Goal: Task Accomplishment & Management: Manage account settings

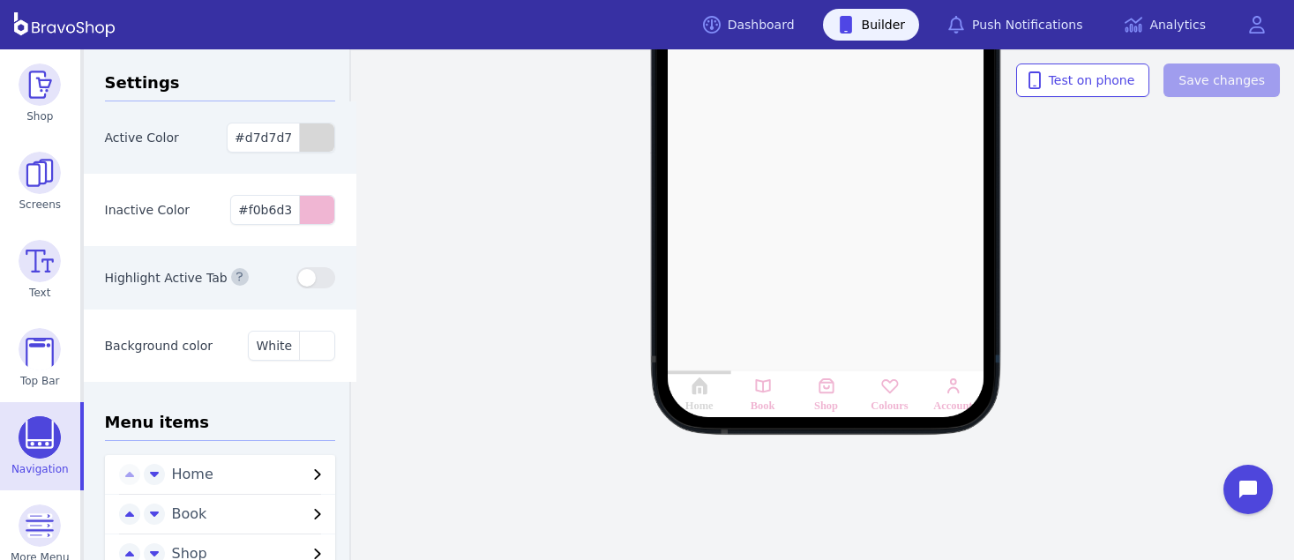
click at [178, 177] on div "Inactive Color #f0b6d3" at bounding box center [220, 210] width 273 height 72
click at [299, 215] on div "button" at bounding box center [316, 210] width 35 height 28
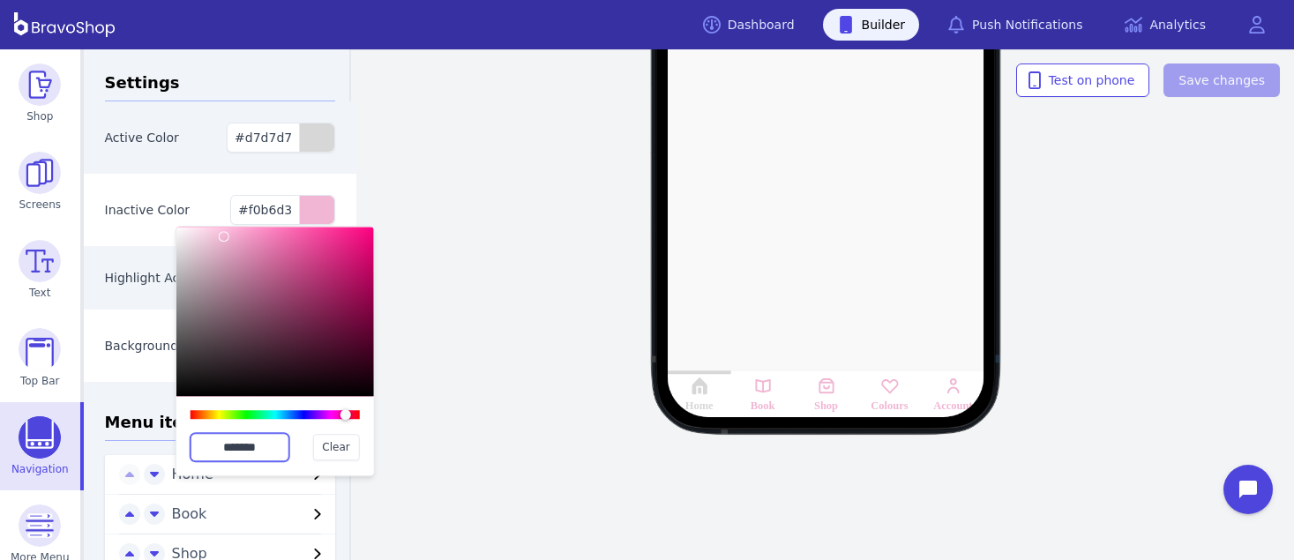
drag, startPoint x: 270, startPoint y: 449, endPoint x: 198, endPoint y: 438, distance: 72.2
click at [198, 438] on input "*******" at bounding box center [240, 447] width 99 height 28
click at [187, 150] on div "Active Color #d7d7d7" at bounding box center [220, 137] width 273 height 72
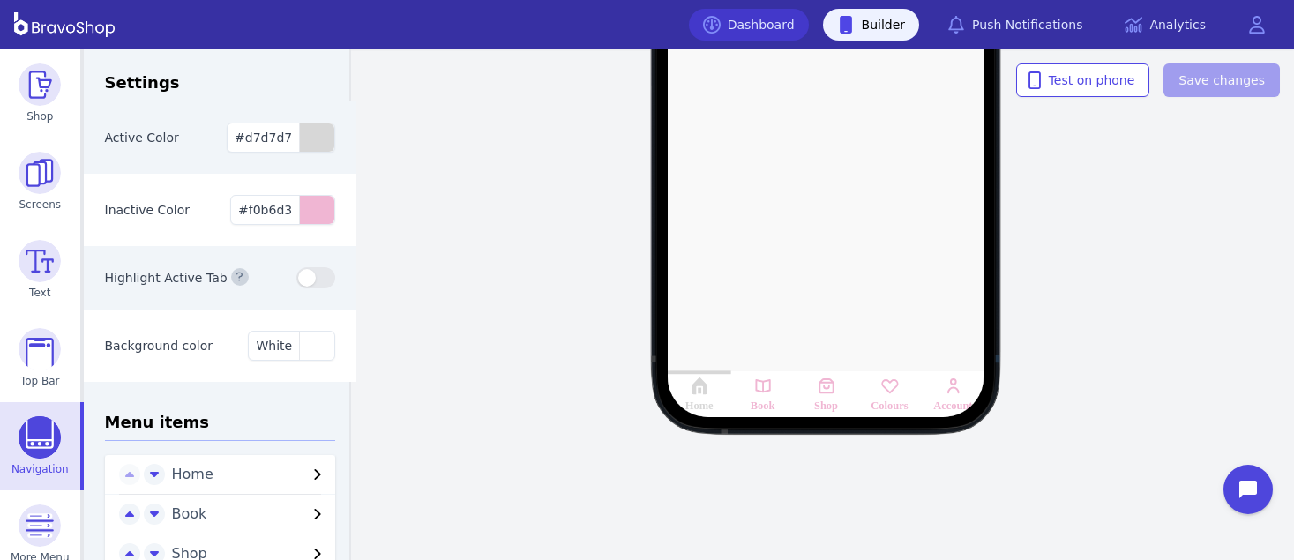
click at [777, 38] on link "Dashboard" at bounding box center [749, 25] width 120 height 32
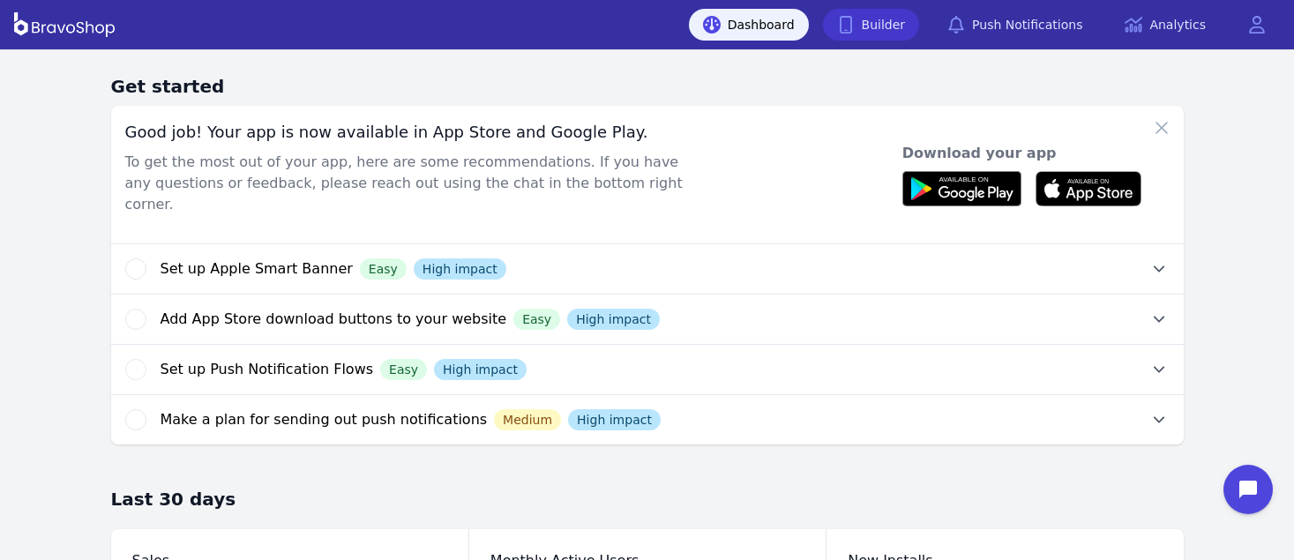
click at [906, 21] on link "Builder" at bounding box center [871, 25] width 97 height 32
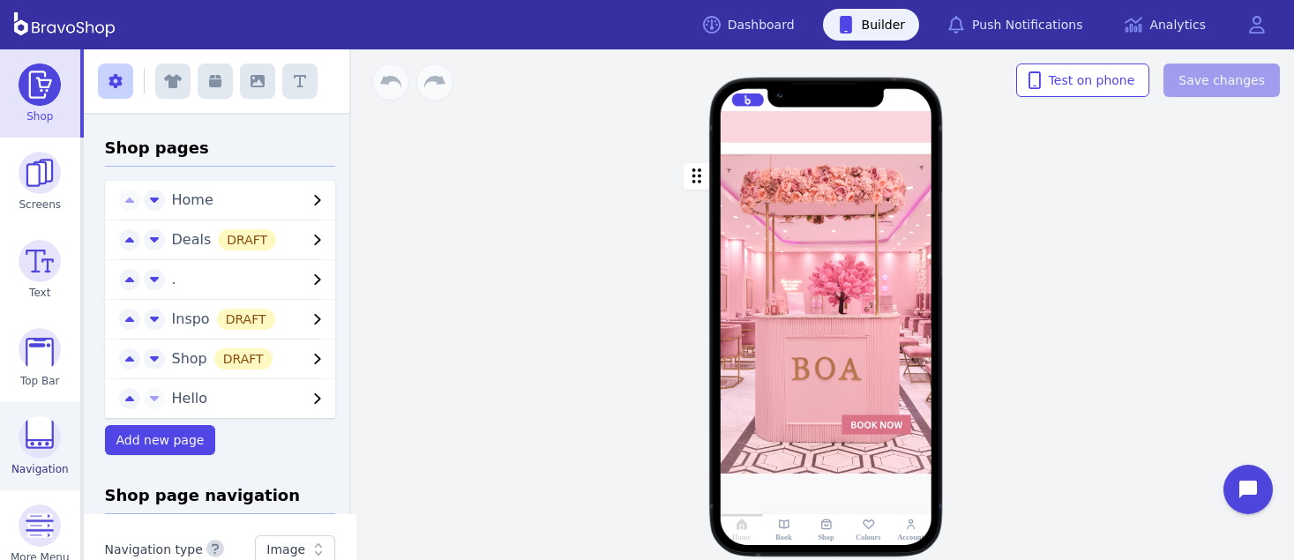
click at [44, 450] on img at bounding box center [40, 437] width 42 height 42
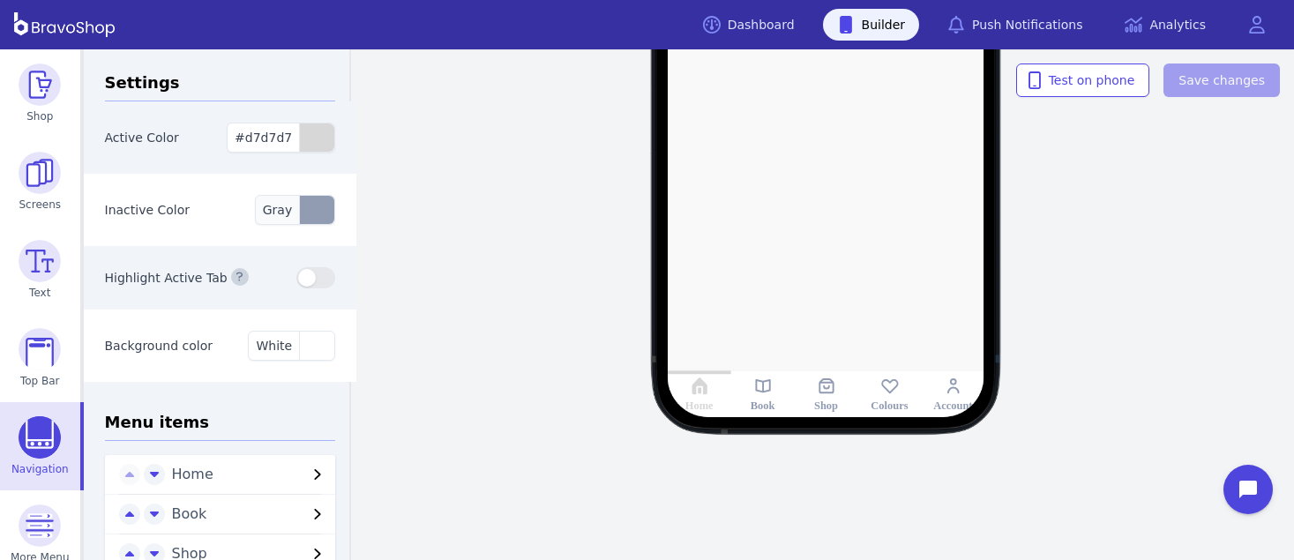
click at [314, 215] on div "button" at bounding box center [316, 210] width 35 height 28
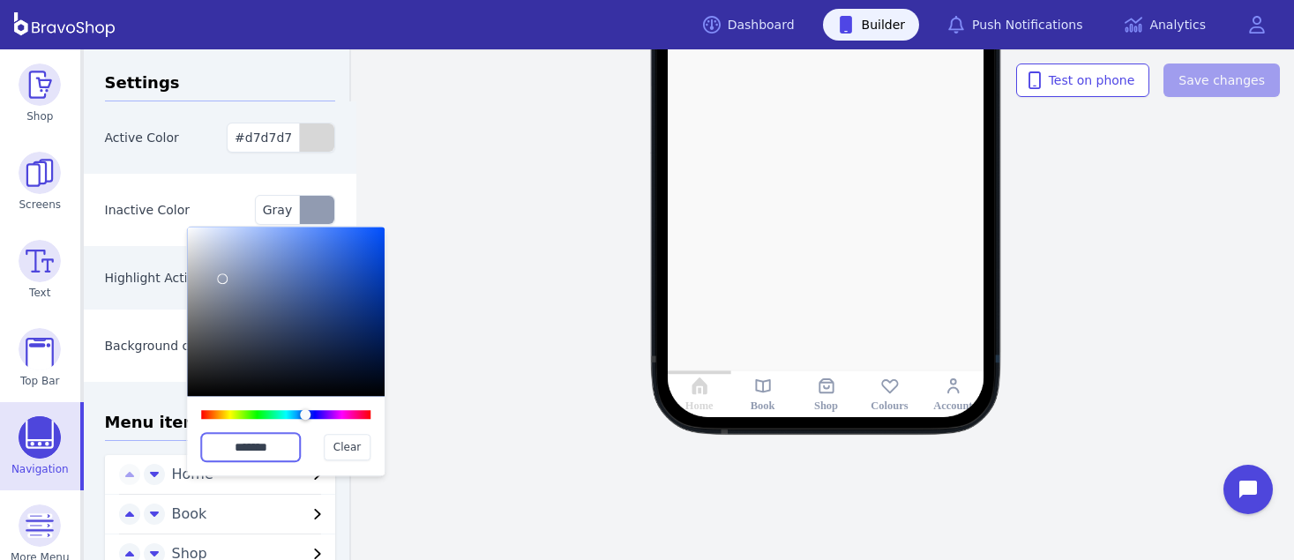
drag, startPoint x: 285, startPoint y: 445, endPoint x: 207, endPoint y: 444, distance: 77.6
click at [207, 444] on input "*******" at bounding box center [250, 447] width 99 height 28
paste input "text"
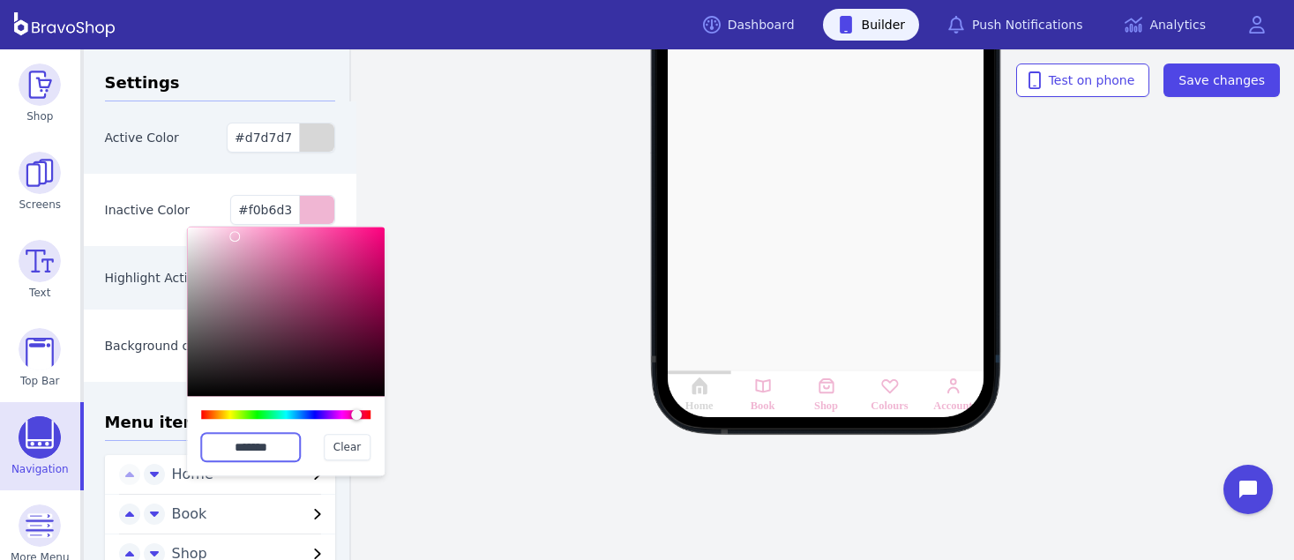
type input "*******"
click at [173, 192] on div "Inactive Color #f0b6d3 ******* Clear" at bounding box center [220, 210] width 273 height 72
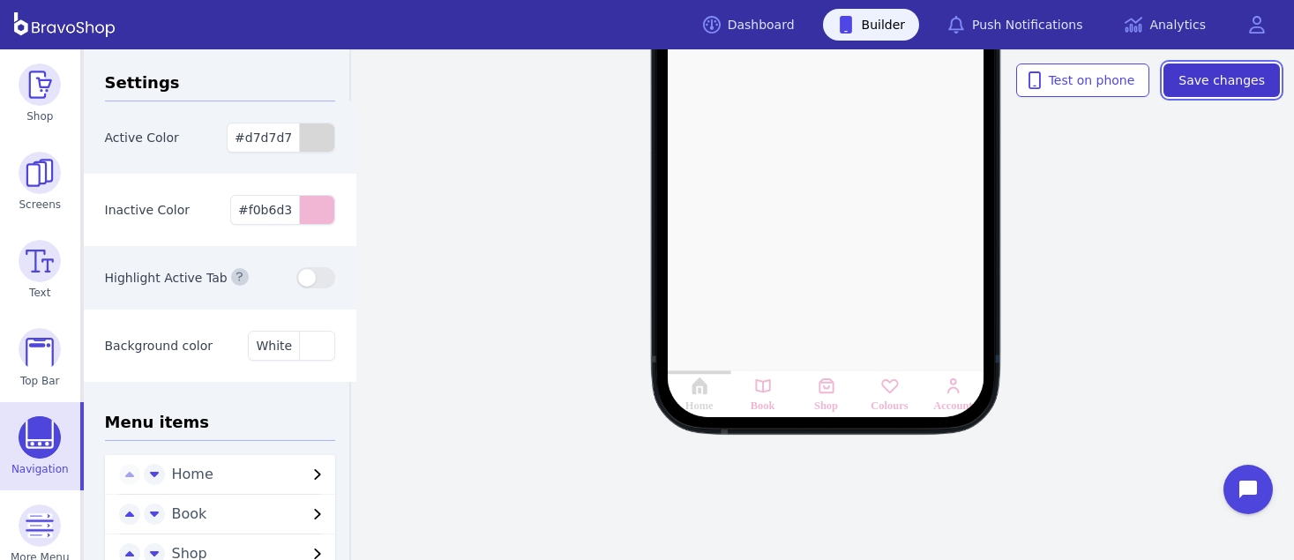
click at [1230, 73] on span "Save changes" at bounding box center [1221, 80] width 86 height 18
click at [405, 265] on div "Home Book Shop Colours Account" at bounding box center [826, 92] width 936 height 408
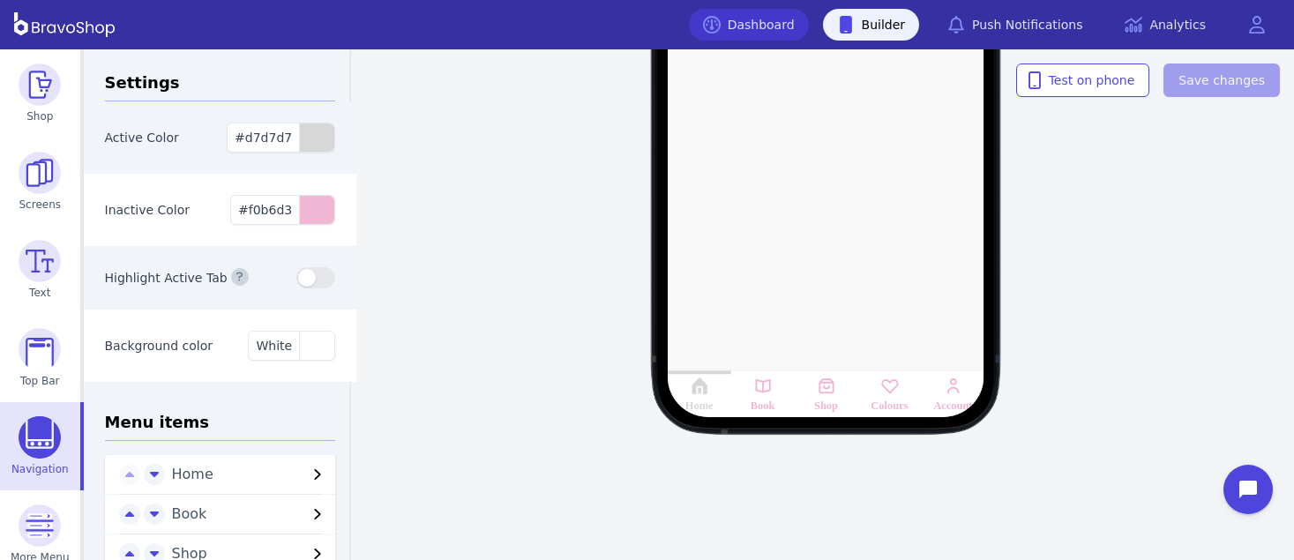
click at [796, 19] on link "Dashboard" at bounding box center [749, 25] width 120 height 32
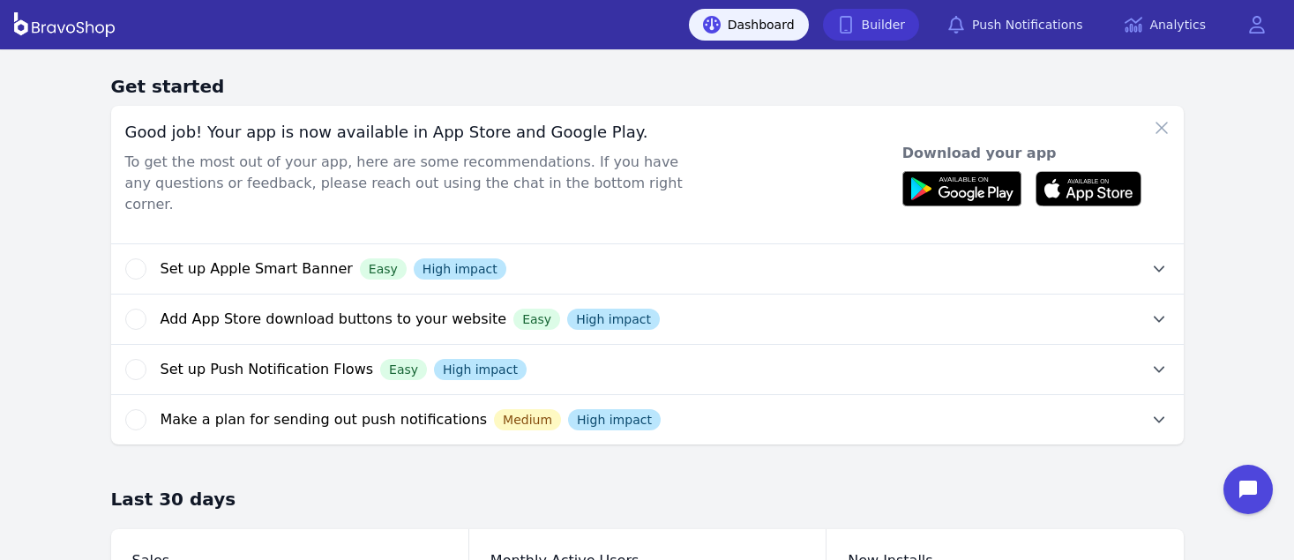
click at [914, 15] on link "Builder" at bounding box center [871, 25] width 97 height 32
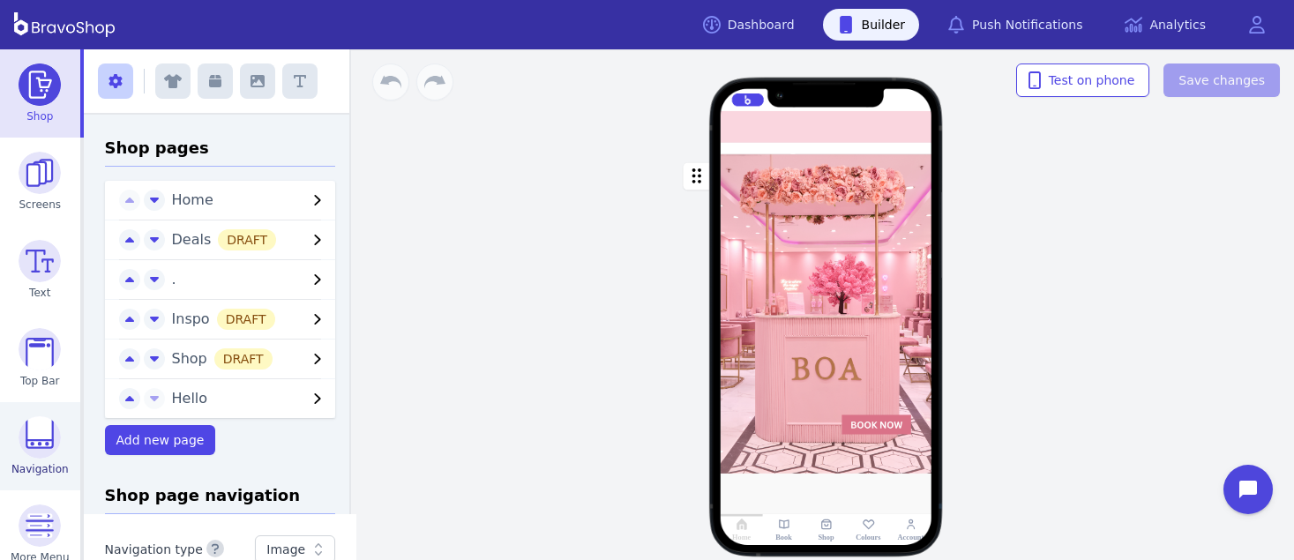
click at [34, 441] on img at bounding box center [40, 437] width 42 height 42
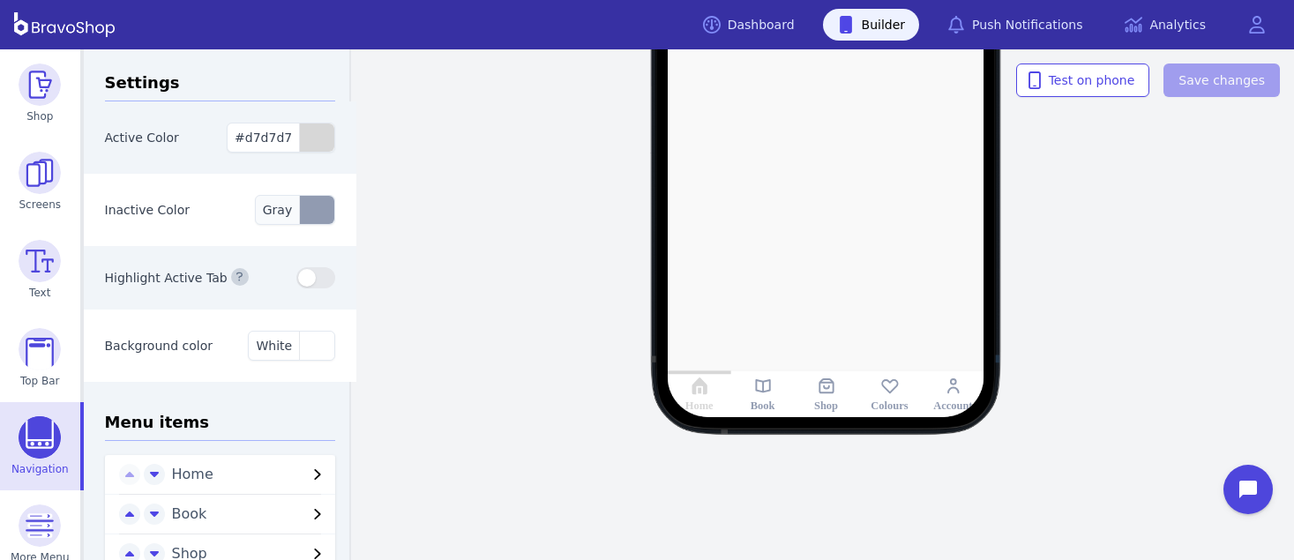
click at [308, 213] on div "button" at bounding box center [316, 210] width 35 height 28
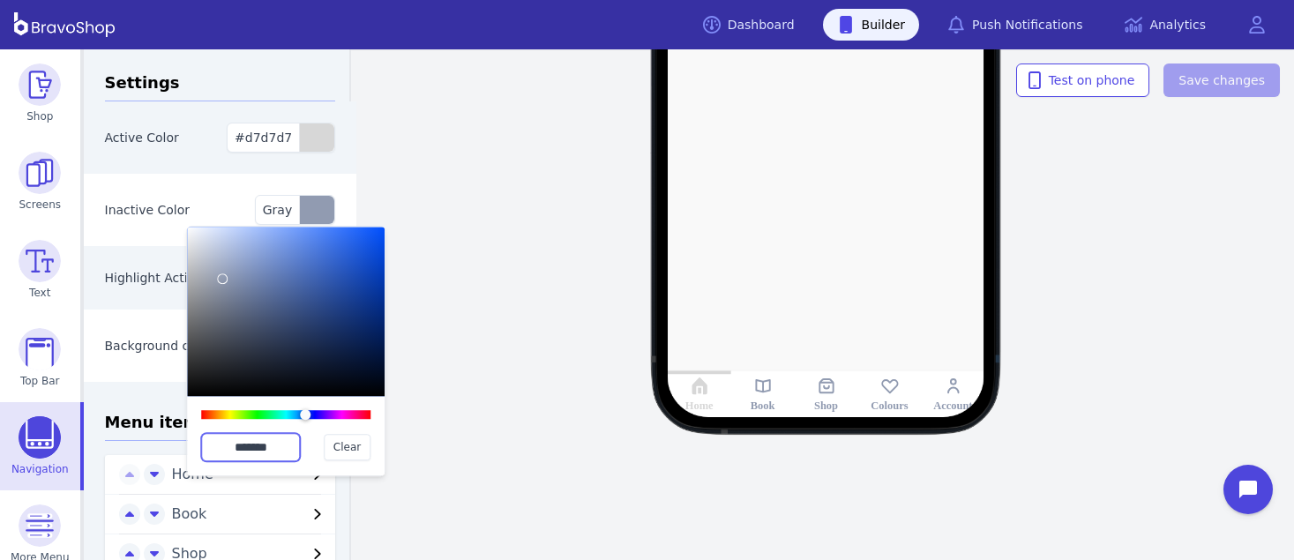
drag, startPoint x: 286, startPoint y: 444, endPoint x: 220, endPoint y: 441, distance: 66.2
click at [220, 441] on input "*******" at bounding box center [250, 447] width 99 height 28
paste input "text"
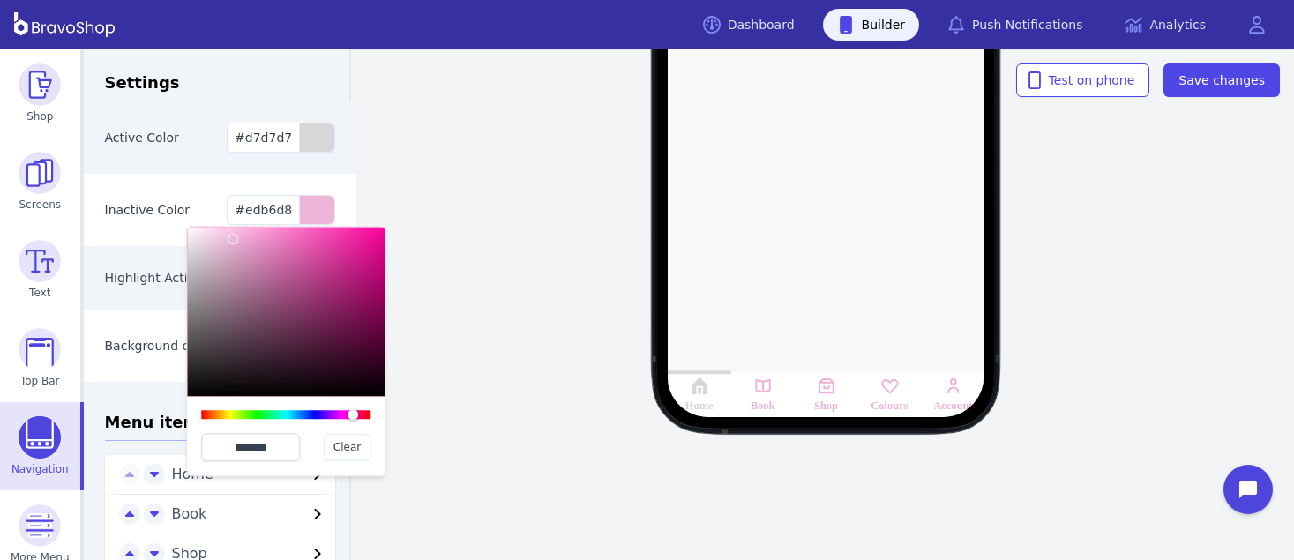
type input "*******"
click at [233, 239] on div at bounding box center [232, 239] width 11 height 11
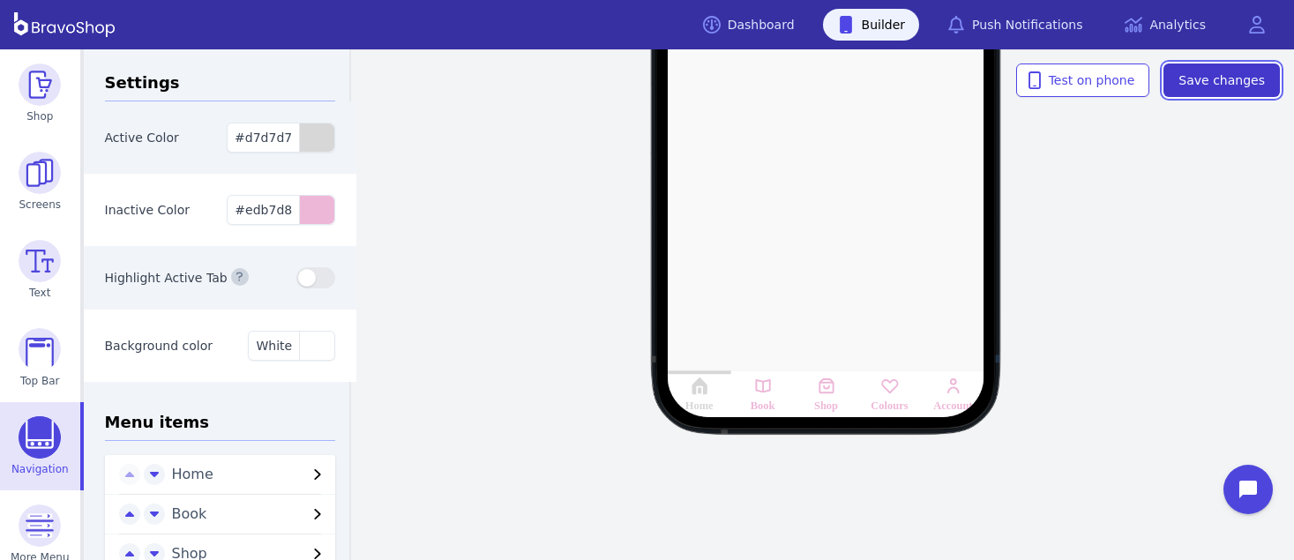
click at [1221, 78] on span "Save changes" at bounding box center [1221, 80] width 86 height 18
click at [509, 291] on div "Home Book Shop Colours Account" at bounding box center [826, 92] width 936 height 408
click at [299, 135] on div "button" at bounding box center [316, 137] width 35 height 28
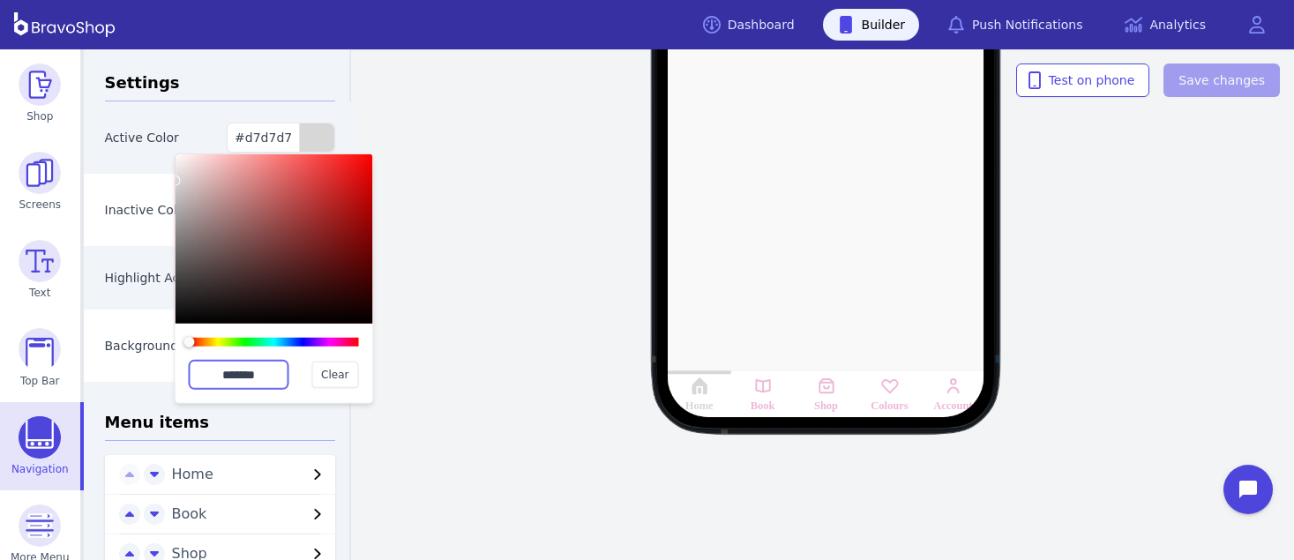
drag, startPoint x: 268, startPoint y: 378, endPoint x: 205, endPoint y: 370, distance: 63.9
click at [205, 370] on input "*******" at bounding box center [239, 375] width 99 height 28
click at [578, 340] on div "Home Book Shop Colours Account Test on phone Save changes" at bounding box center [826, 304] width 936 height 511
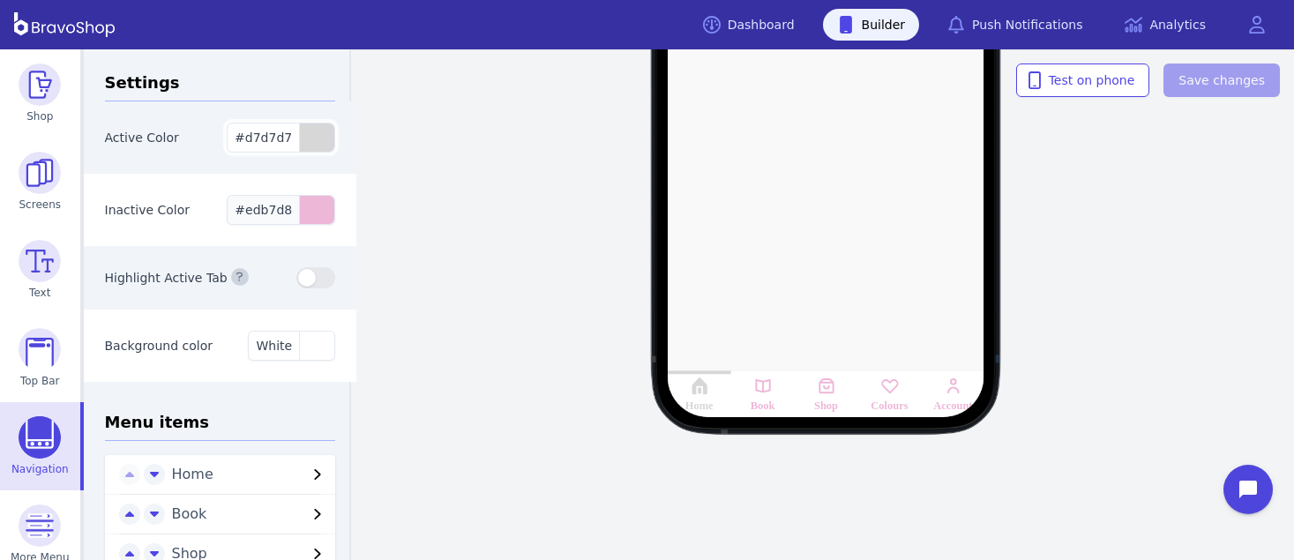
click at [299, 213] on div "button" at bounding box center [316, 210] width 35 height 28
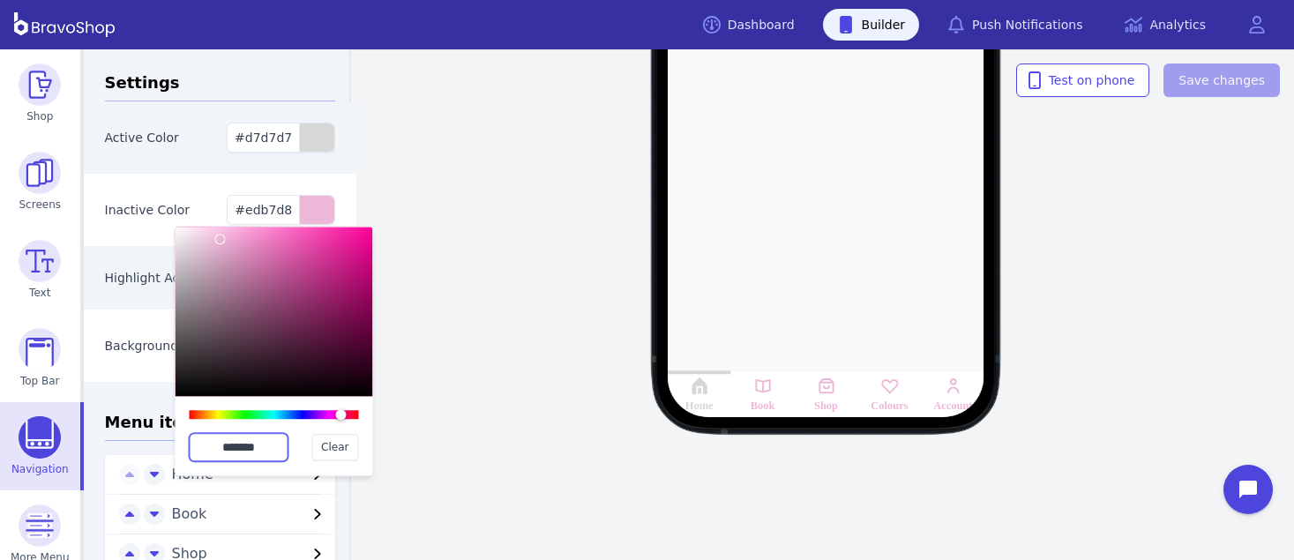
drag, startPoint x: 274, startPoint y: 447, endPoint x: 187, endPoint y: 440, distance: 87.6
click at [187, 440] on div "******* Clear" at bounding box center [275, 435] width 198 height 79
paste input "text"
type input "*******"
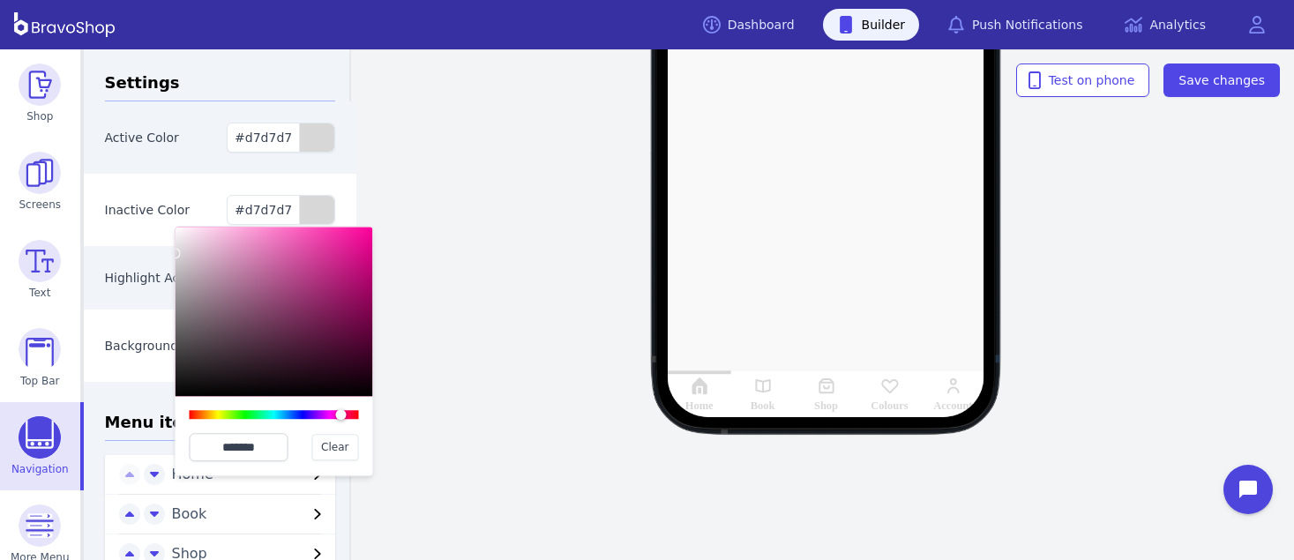
click at [199, 131] on div "Active Color" at bounding box center [163, 138] width 116 height 18
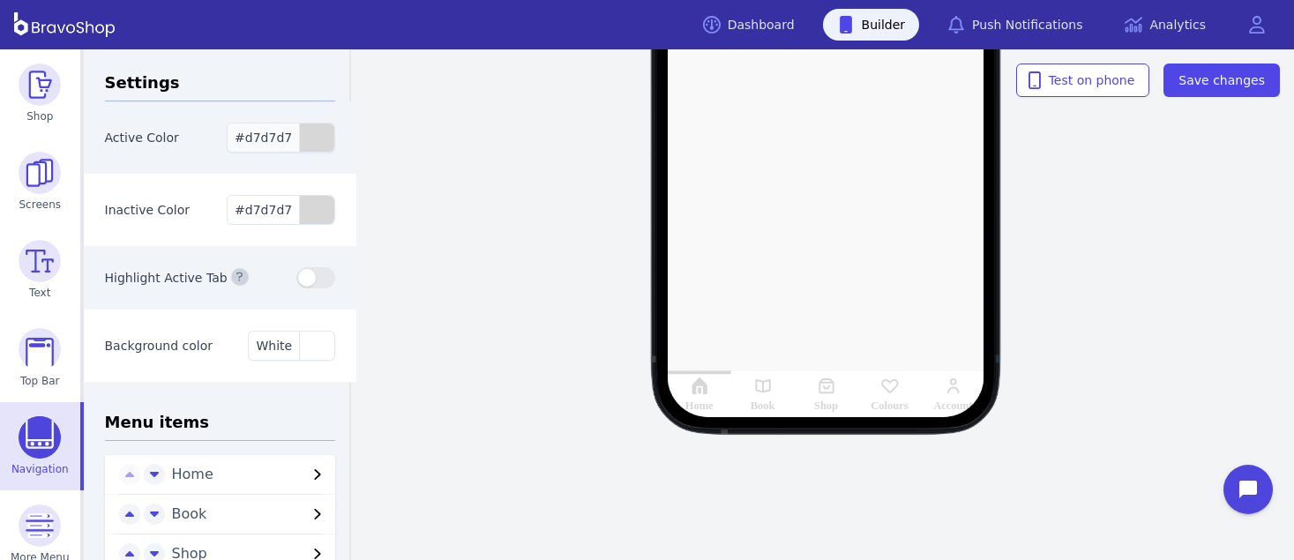
click at [299, 137] on div "button" at bounding box center [316, 137] width 35 height 28
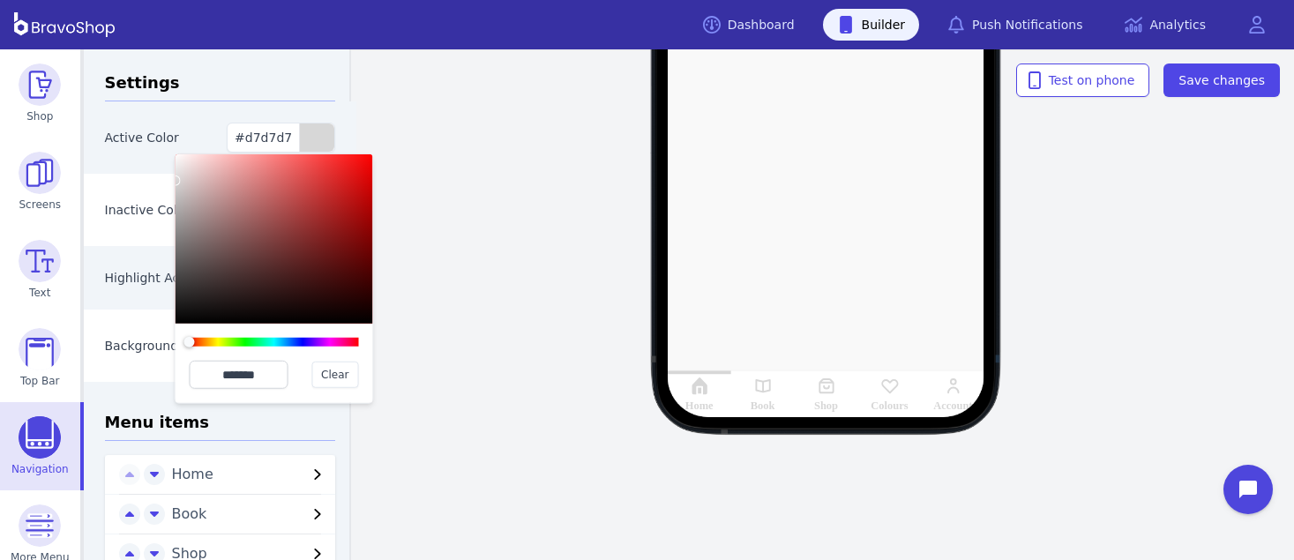
click at [333, 342] on div at bounding box center [274, 342] width 169 height 9
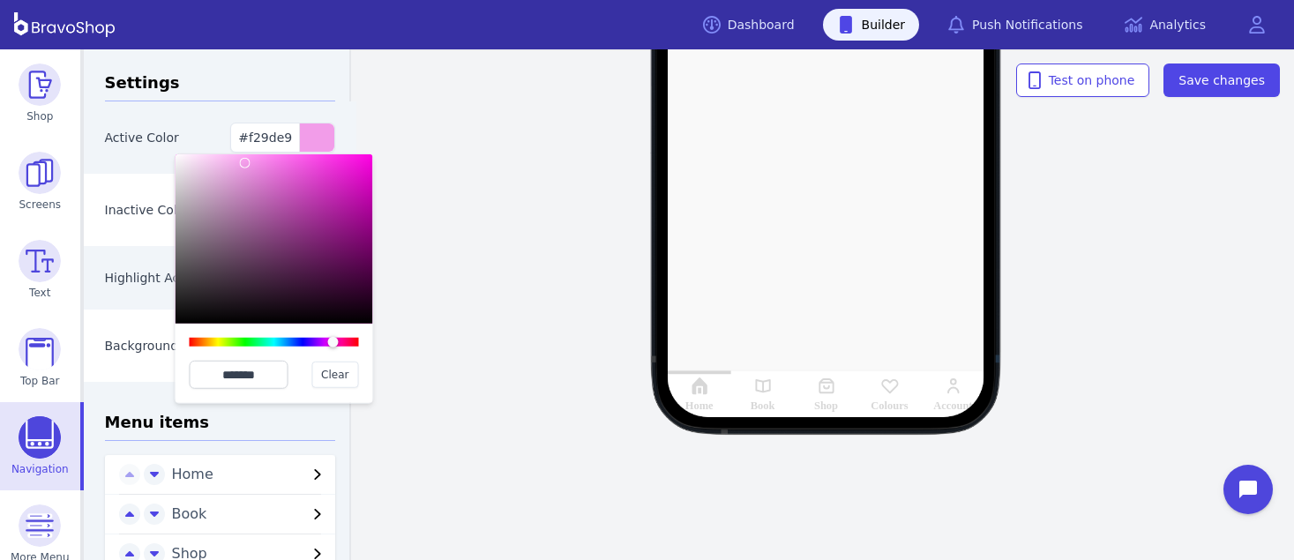
click at [244, 163] on div at bounding box center [275, 238] width 198 height 169
type input "*******"
drag, startPoint x: 244, startPoint y: 163, endPoint x: 219, endPoint y: 159, distance: 26.0
click at [219, 159] on div at bounding box center [218, 158] width 11 height 11
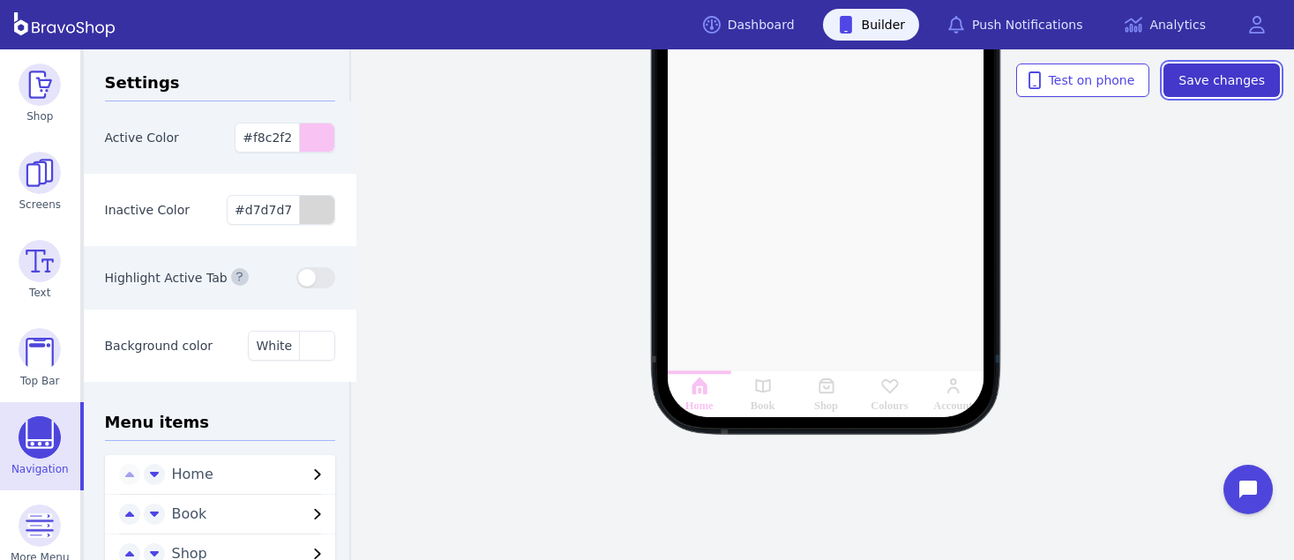
click at [1221, 74] on span "Save changes" at bounding box center [1221, 80] width 86 height 18
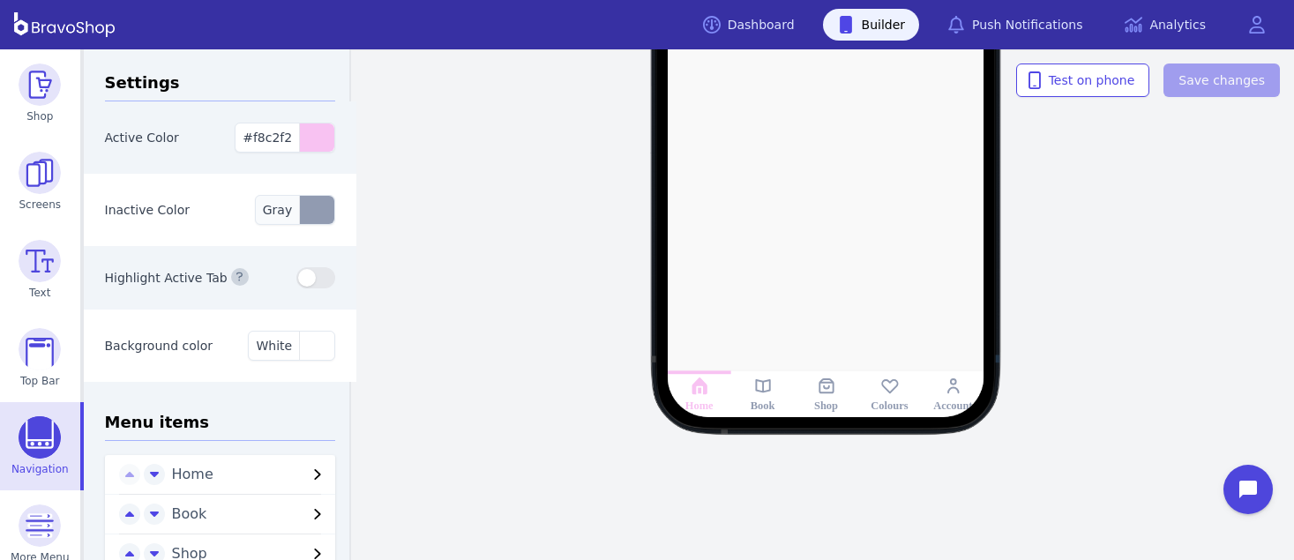
click at [299, 216] on div "button" at bounding box center [316, 210] width 35 height 28
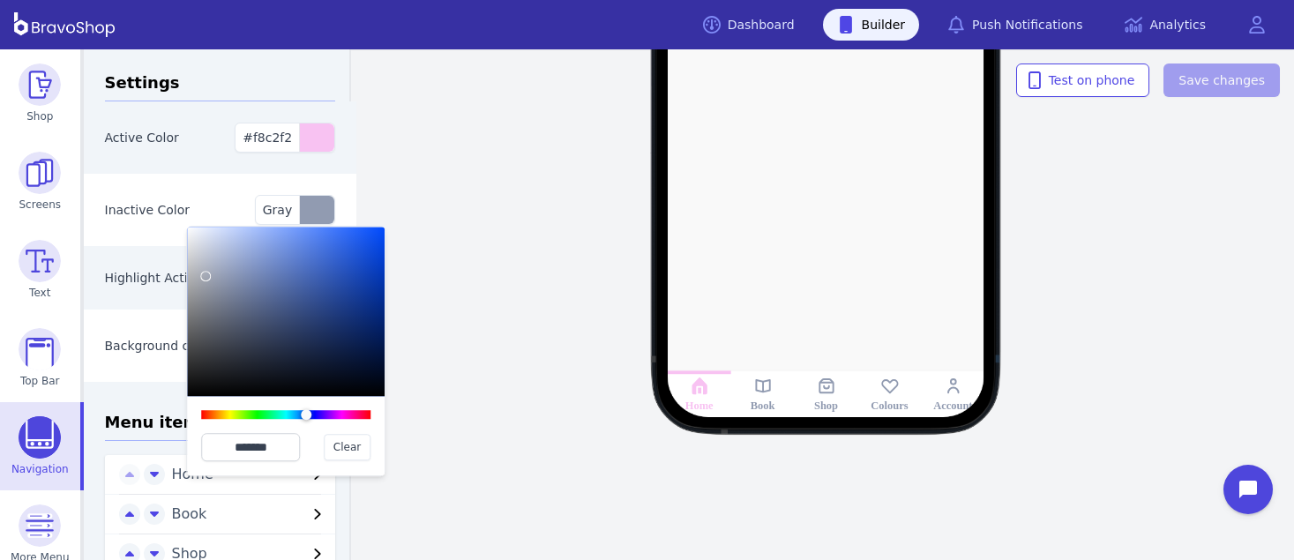
click at [206, 277] on div at bounding box center [286, 311] width 198 height 169
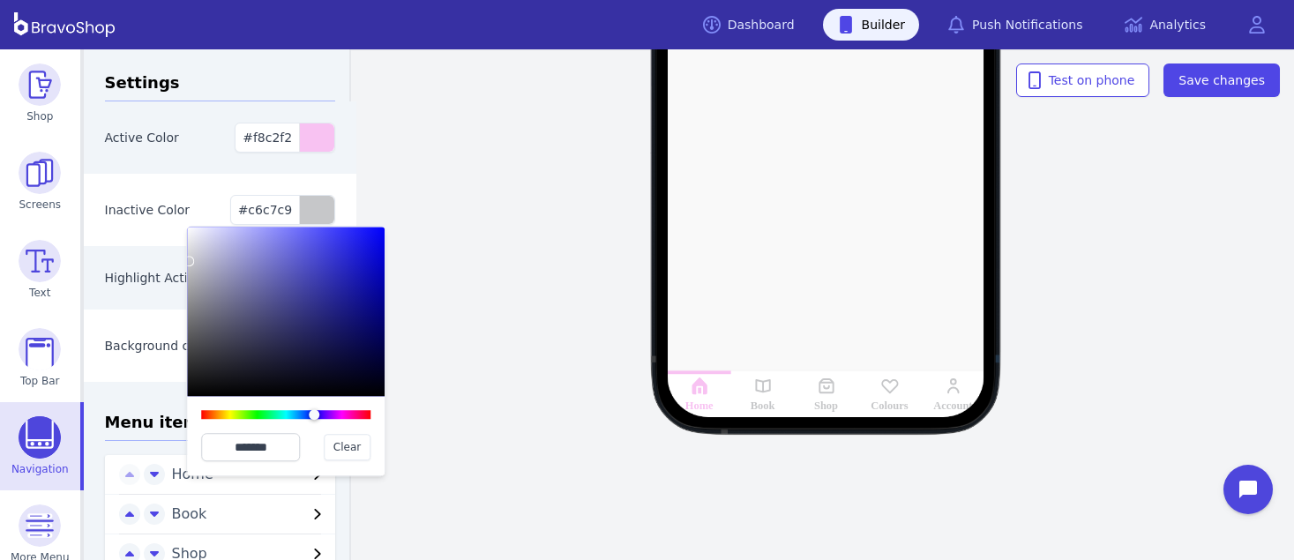
type input "*******"
drag, startPoint x: 206, startPoint y: 277, endPoint x: 189, endPoint y: 261, distance: 23.7
click at [189, 261] on div at bounding box center [188, 261] width 11 height 11
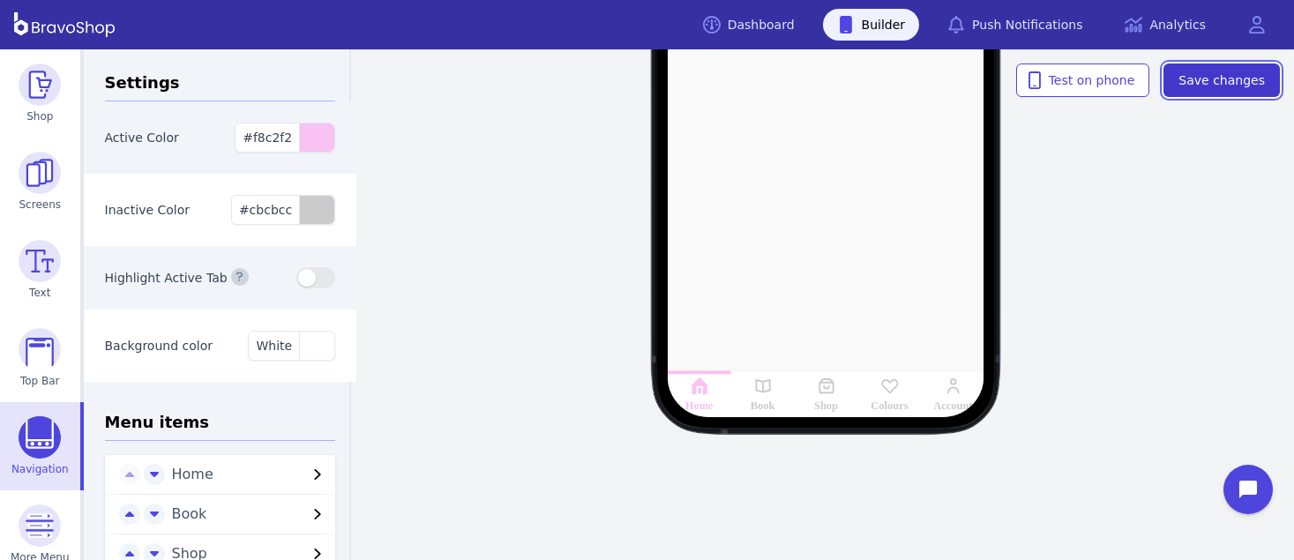
click at [1247, 71] on span "Save changes" at bounding box center [1221, 80] width 86 height 18
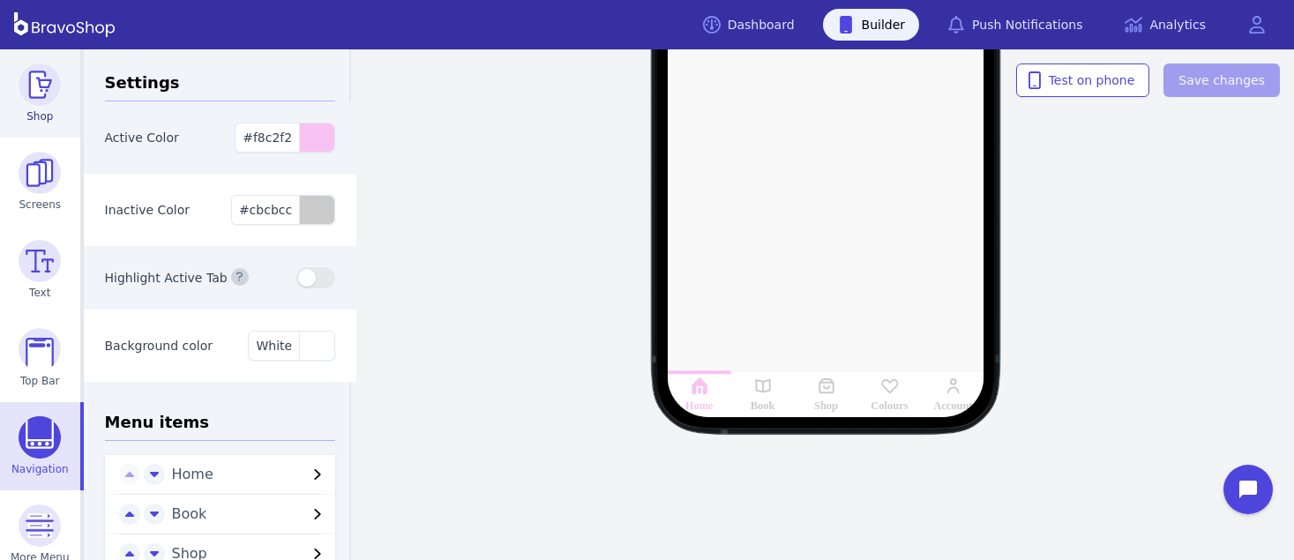
click at [26, 106] on link "Shop" at bounding box center [40, 93] width 80 height 88
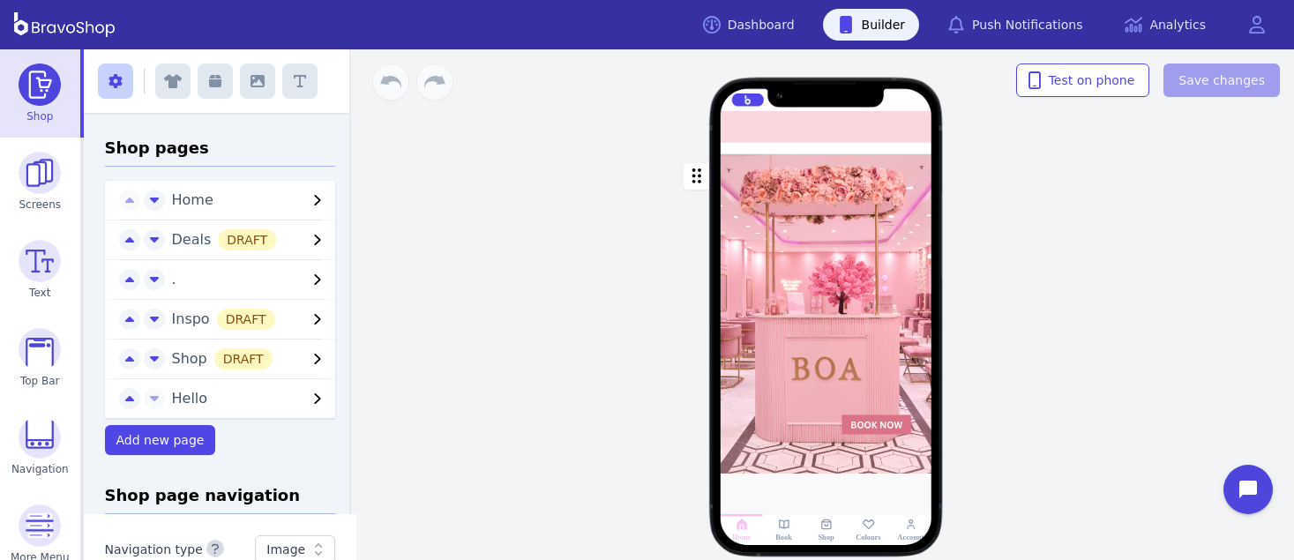
click at [811, 171] on div "button" at bounding box center [827, 314] width 212 height 320
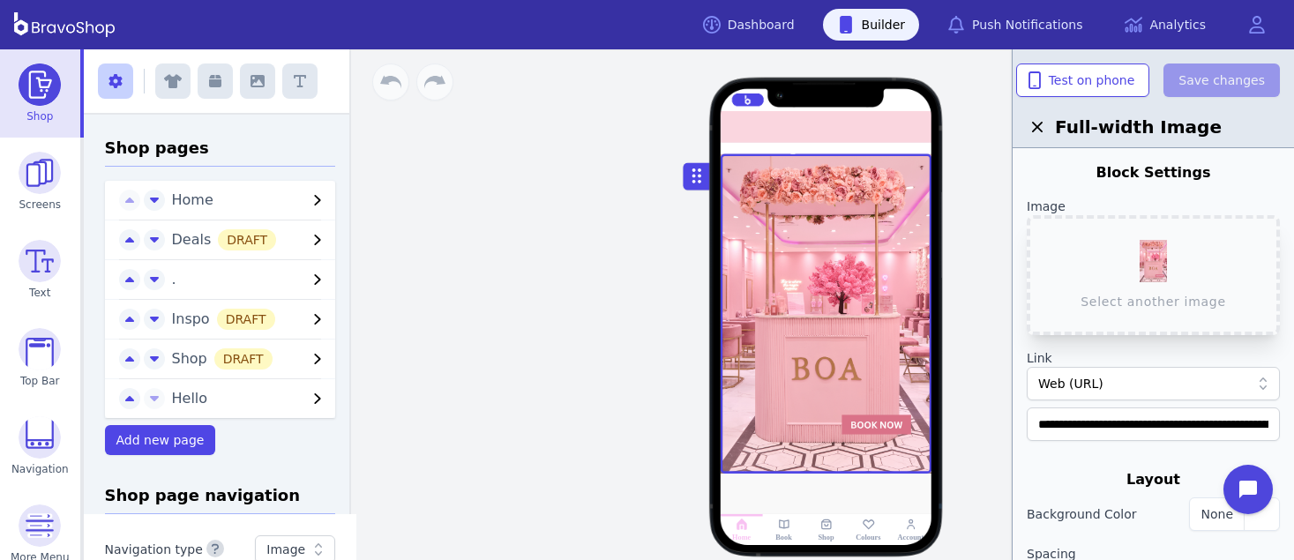
click at [907, 145] on div at bounding box center [827, 148] width 212 height 11
click at [897, 127] on div at bounding box center [827, 127] width 212 height 32
click at [907, 99] on div "Drag a block here to get started Home Book Shop Colours Account" at bounding box center [826, 304] width 936 height 511
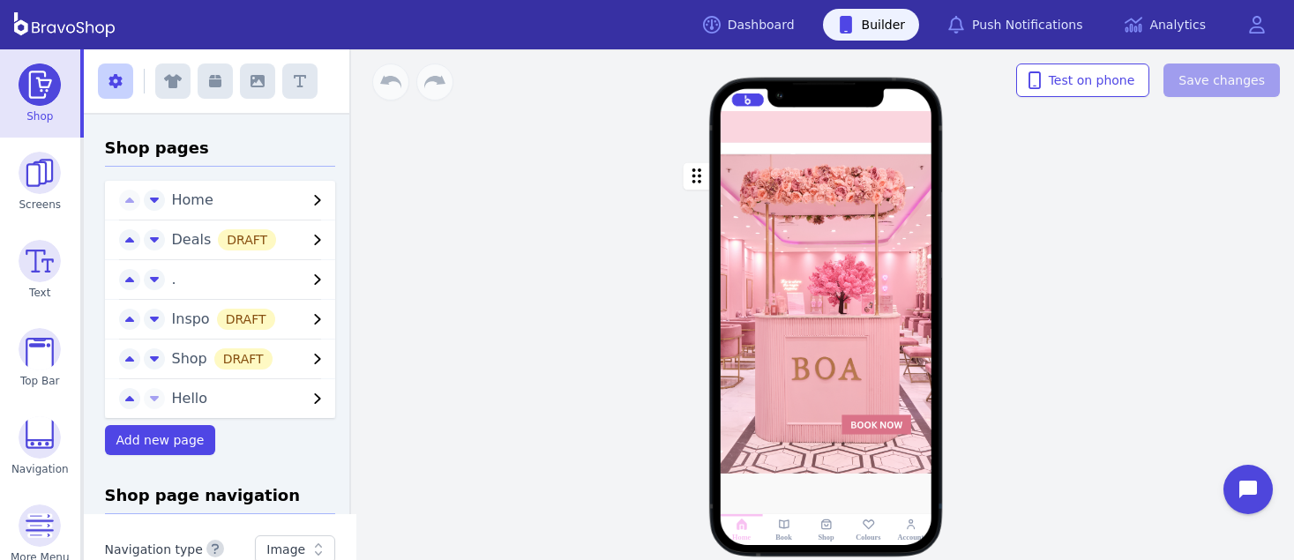
click at [42, 101] on img at bounding box center [40, 85] width 42 height 42
click at [731, 147] on div at bounding box center [827, 148] width 212 height 11
click at [729, 131] on div at bounding box center [827, 127] width 212 height 32
click at [32, 336] on img at bounding box center [40, 349] width 42 height 42
